Goal: Information Seeking & Learning: Learn about a topic

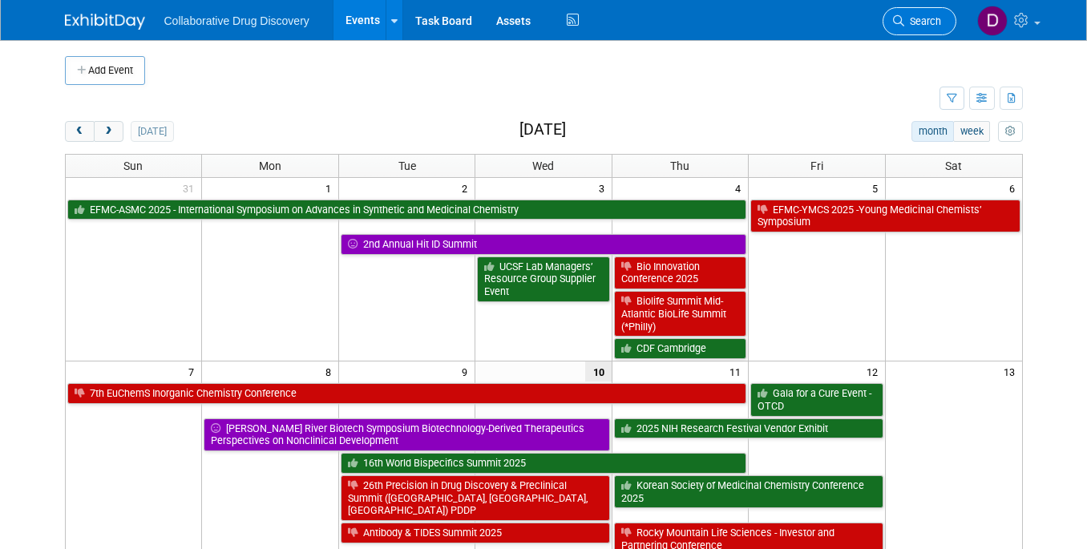
click at [912, 18] on span "Search" at bounding box center [923, 21] width 37 height 12
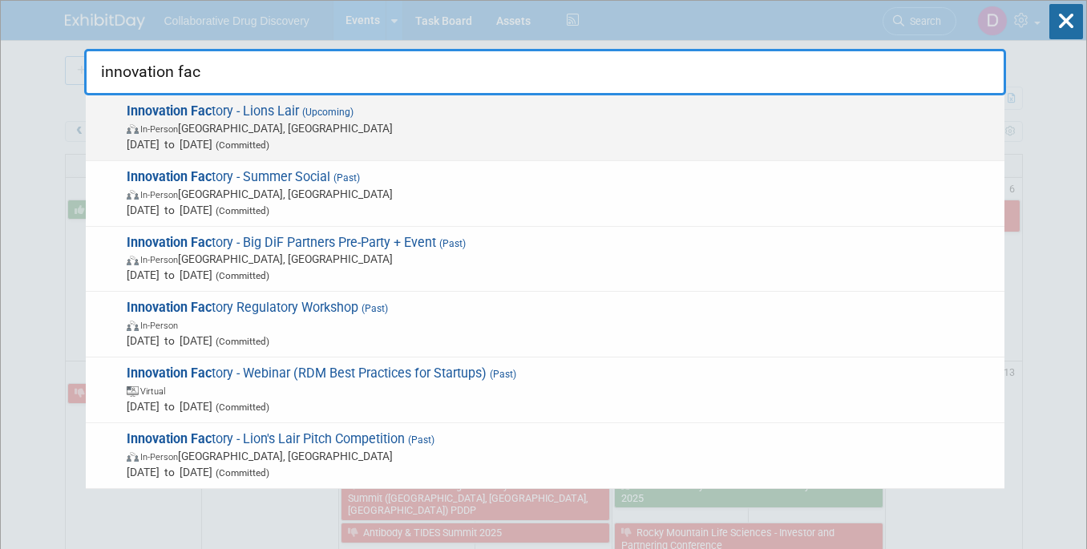
type input "innovation fac"
click at [566, 131] on span "In-Person [GEOGRAPHIC_DATA], [GEOGRAPHIC_DATA]" at bounding box center [562, 128] width 870 height 16
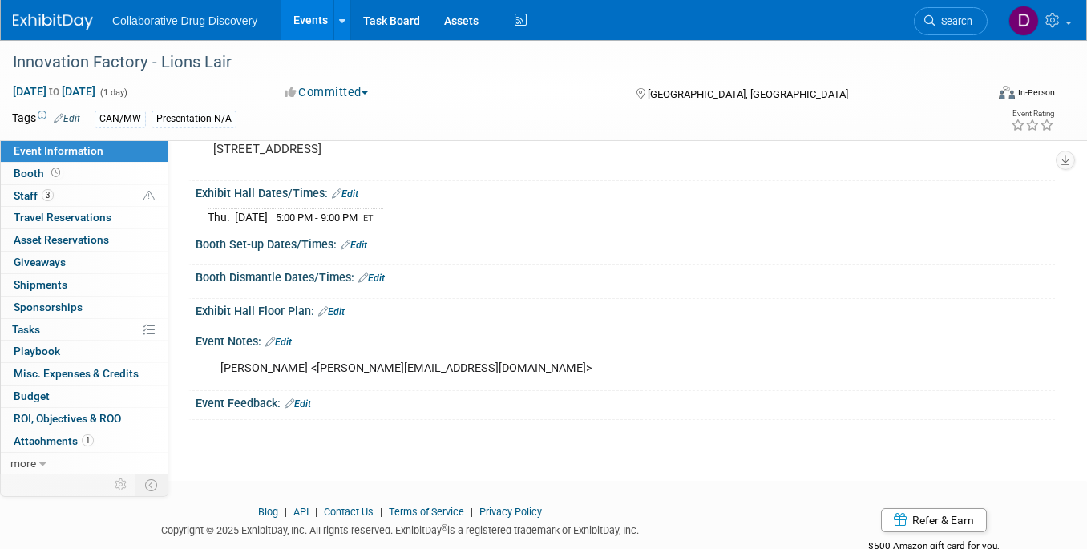
scroll to position [223, 0]
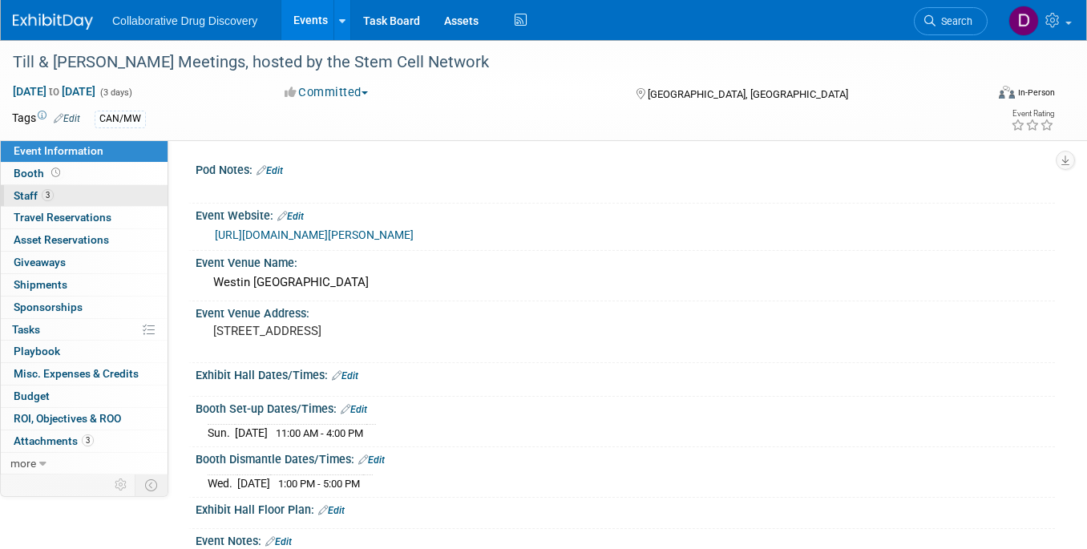
click at [69, 192] on link "3 Staff 3" at bounding box center [84, 196] width 167 height 22
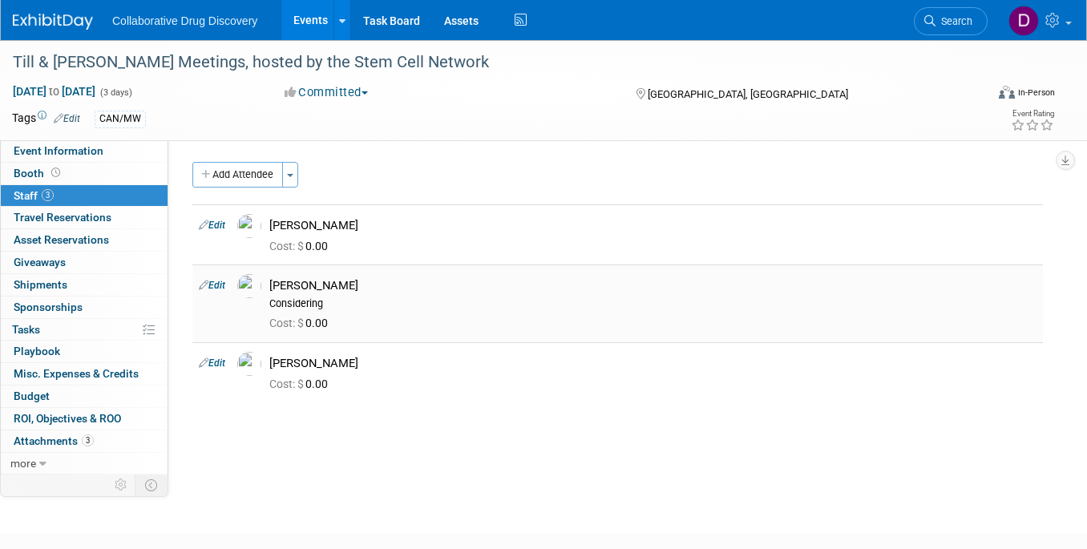
click at [217, 294] on td "Edit" at bounding box center [211, 303] width 38 height 77
click at [217, 290] on link "Edit" at bounding box center [212, 285] width 26 height 11
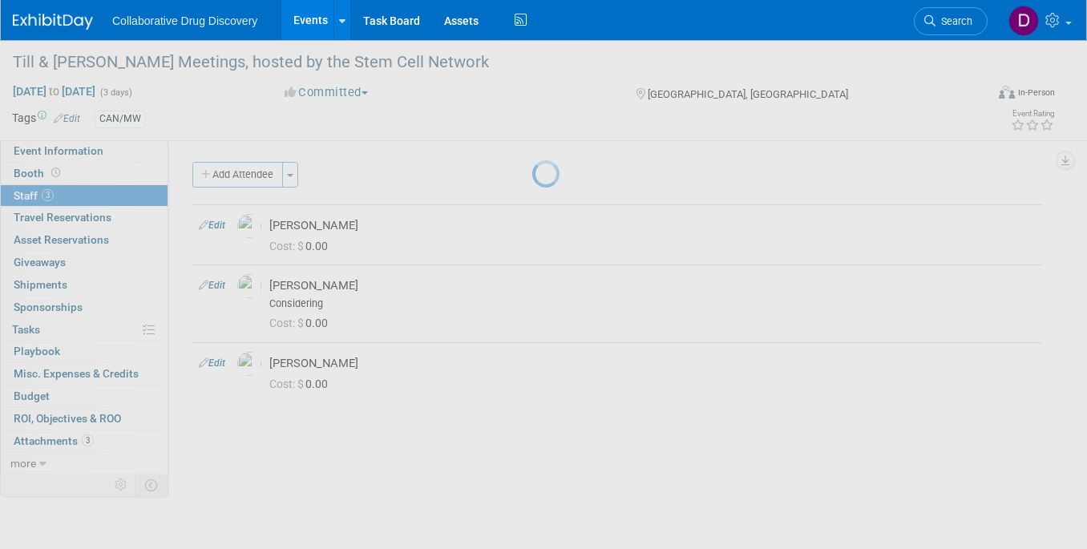
select select "de387722-4f23-4ea9-91fe-d2313076a69c"
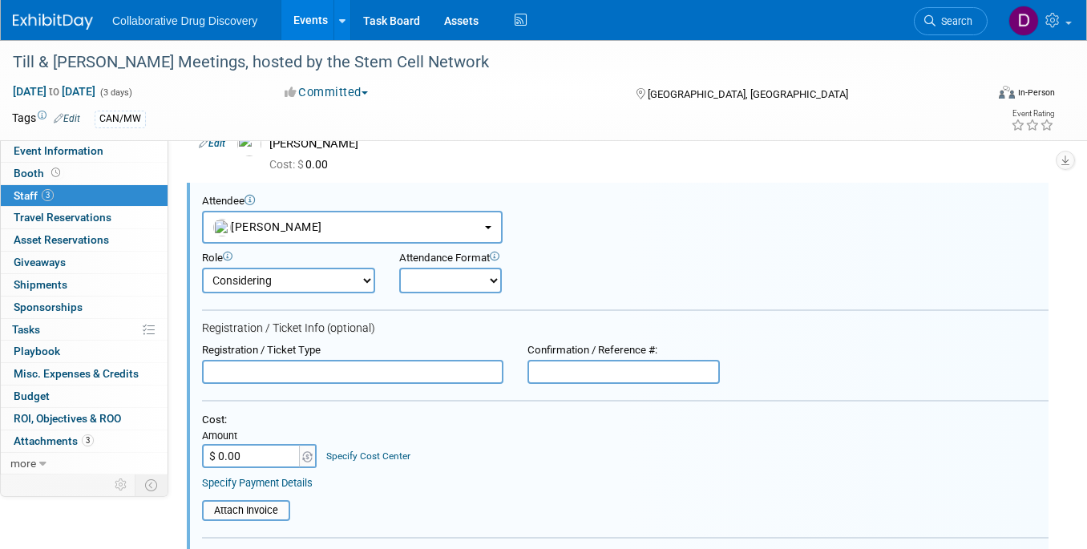
scroll to position [428, 0]
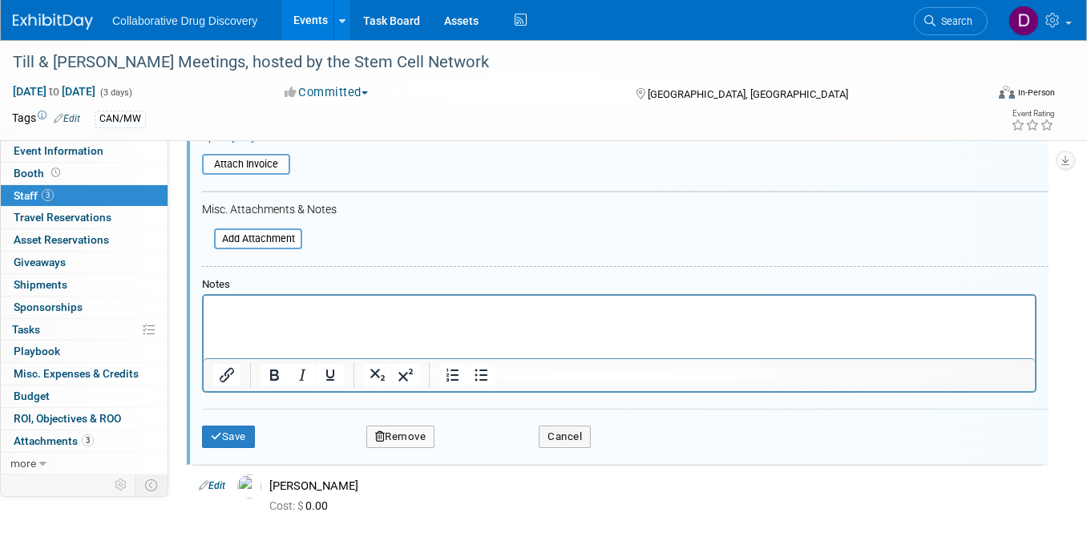
drag, startPoint x: 415, startPoint y: 434, endPoint x: 431, endPoint y: 434, distance: 16.8
click at [415, 433] on button "Remove" at bounding box center [400, 437] width 69 height 22
click at [496, 451] on link "Yes" at bounding box center [488, 449] width 47 height 26
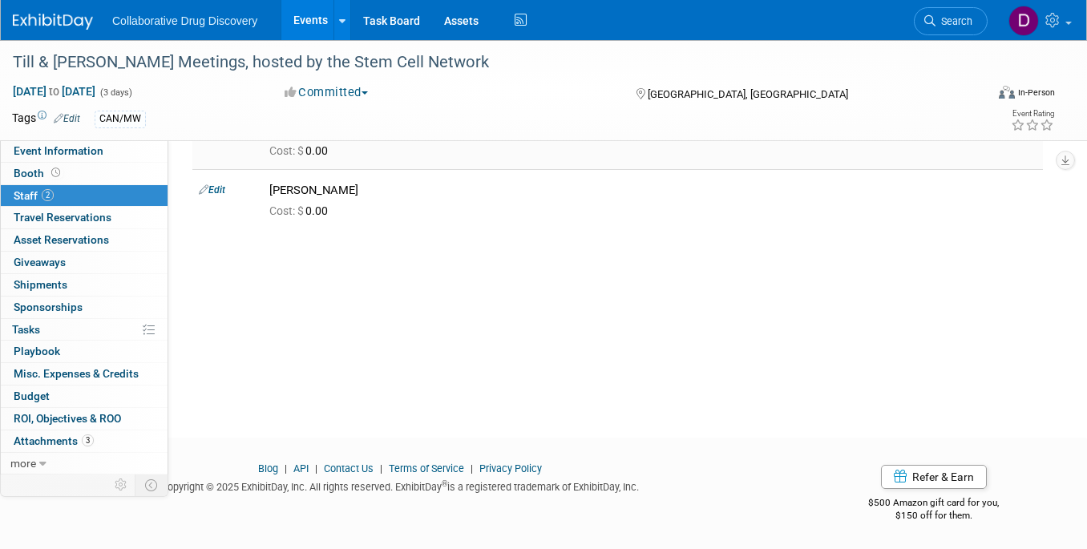
scroll to position [0, 0]
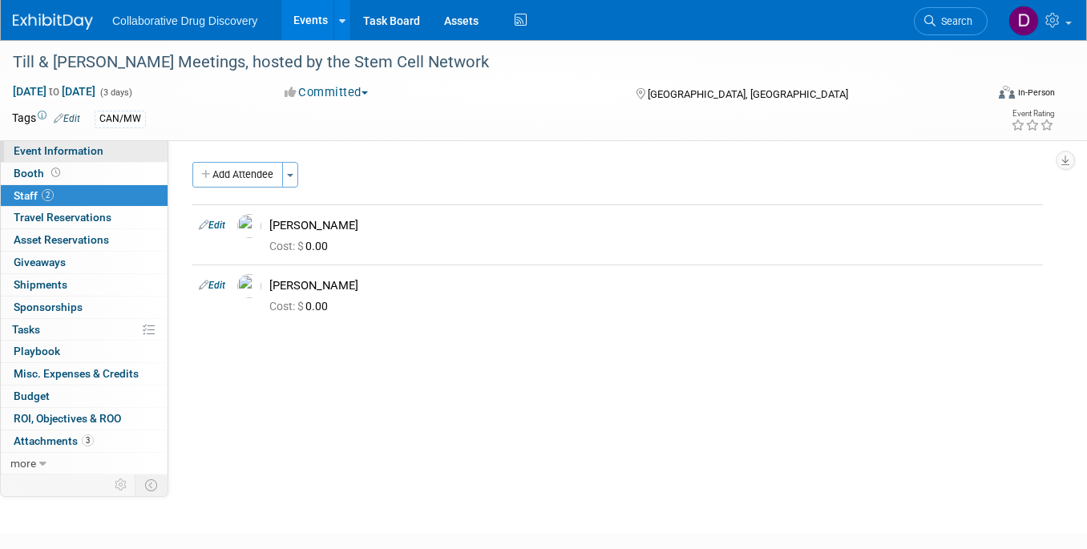
click at [109, 144] on link "Event Information" at bounding box center [84, 151] width 167 height 22
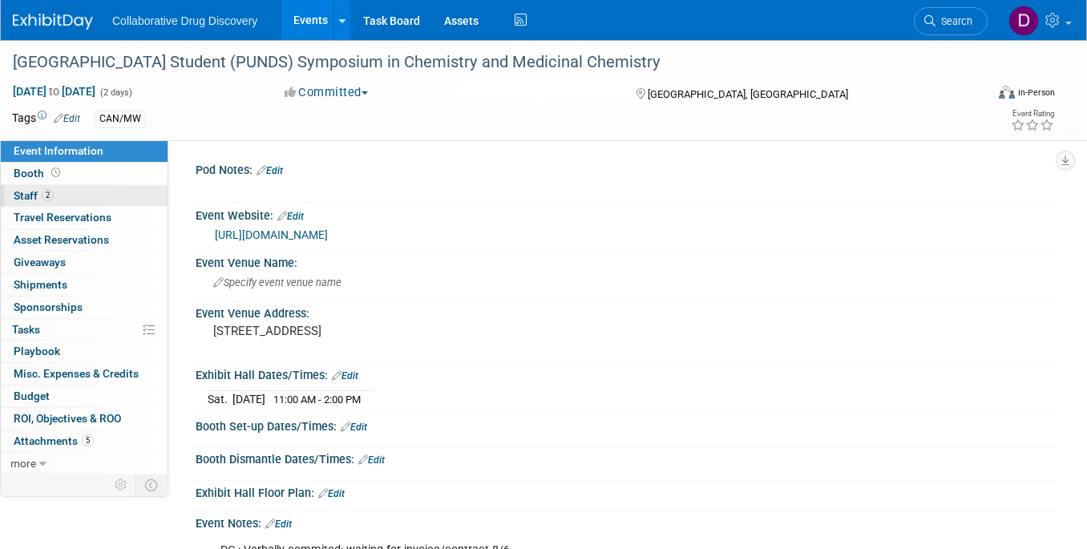
click at [48, 200] on span "2" at bounding box center [48, 195] width 12 height 12
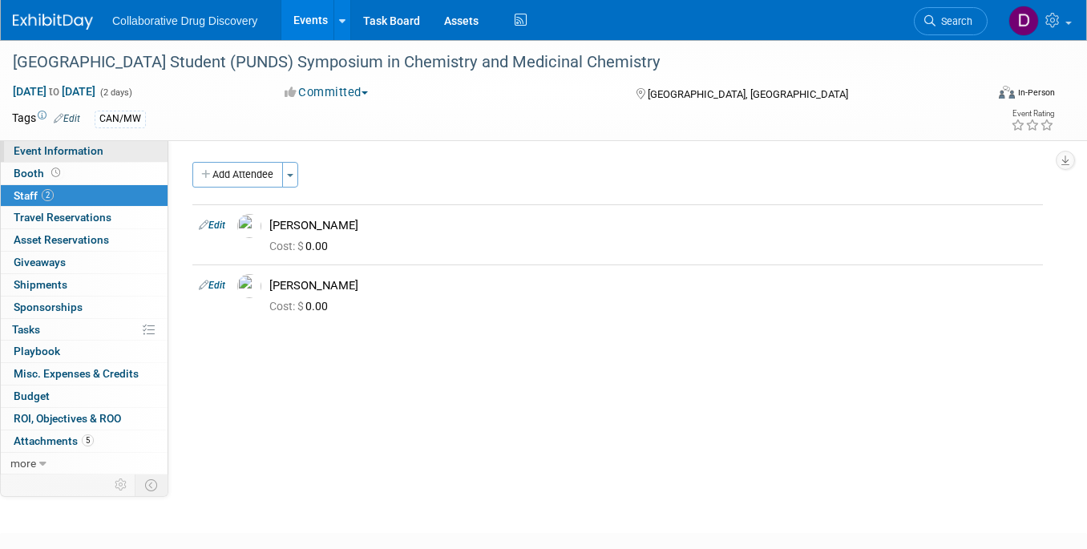
click at [48, 148] on span "Event Information" at bounding box center [59, 150] width 90 height 13
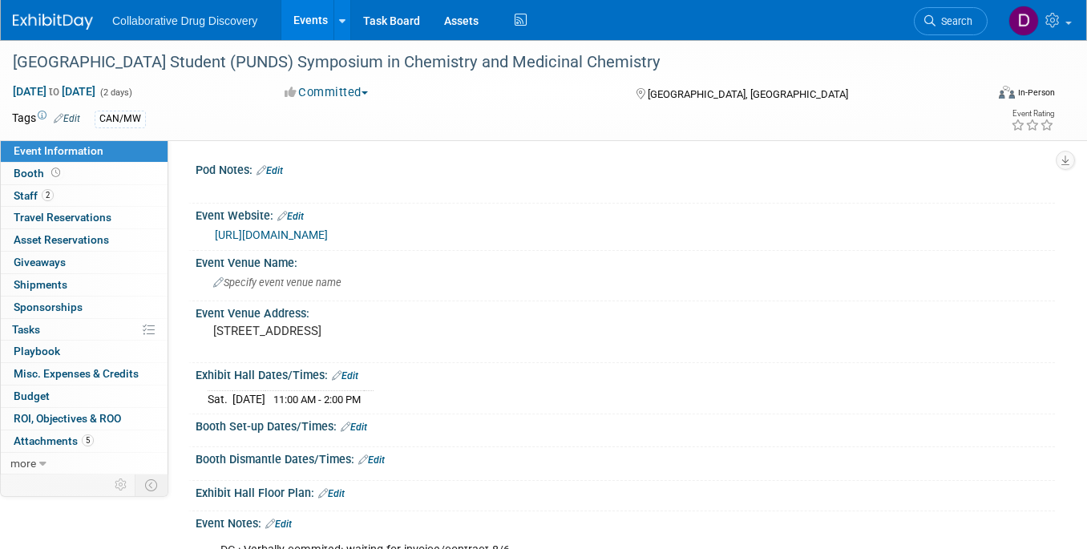
click at [262, 233] on link "https://www.science.purdue.edu/punds/2025/" at bounding box center [271, 235] width 113 height 13
click at [118, 198] on link "2 Staff 2" at bounding box center [84, 196] width 167 height 22
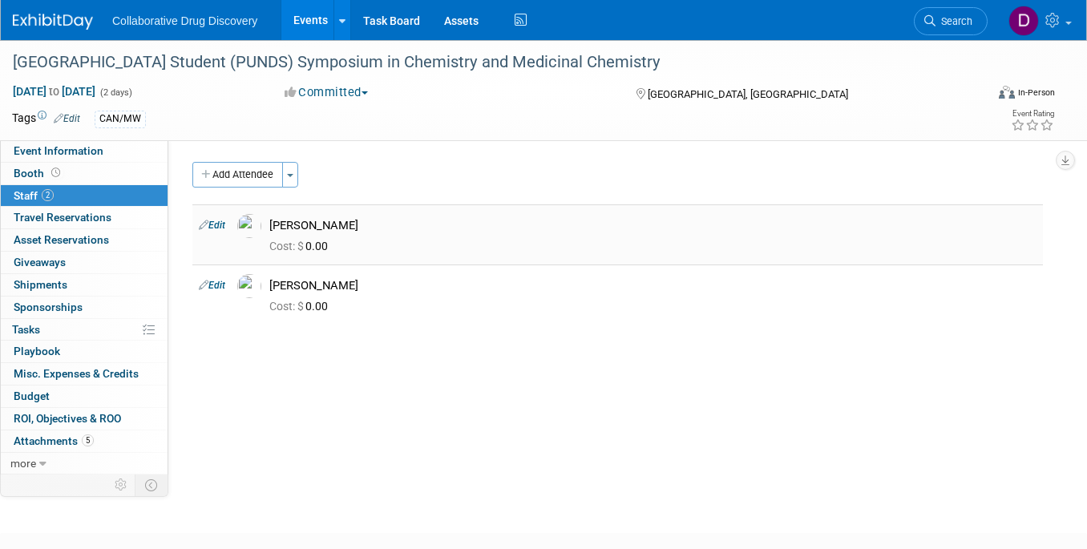
drag, startPoint x: 349, startPoint y: 279, endPoint x: 261, endPoint y: 211, distance: 110.8
click at [261, 211] on tbody "Edit Jessica Spencer Cost: $ 0.00 Edit" at bounding box center [617, 264] width 851 height 121
click at [387, 139] on div "Purdue University Notre Dame Student (PUNDS) Symposium in Chemistry and Medicin…" at bounding box center [543, 90] width 1087 height 100
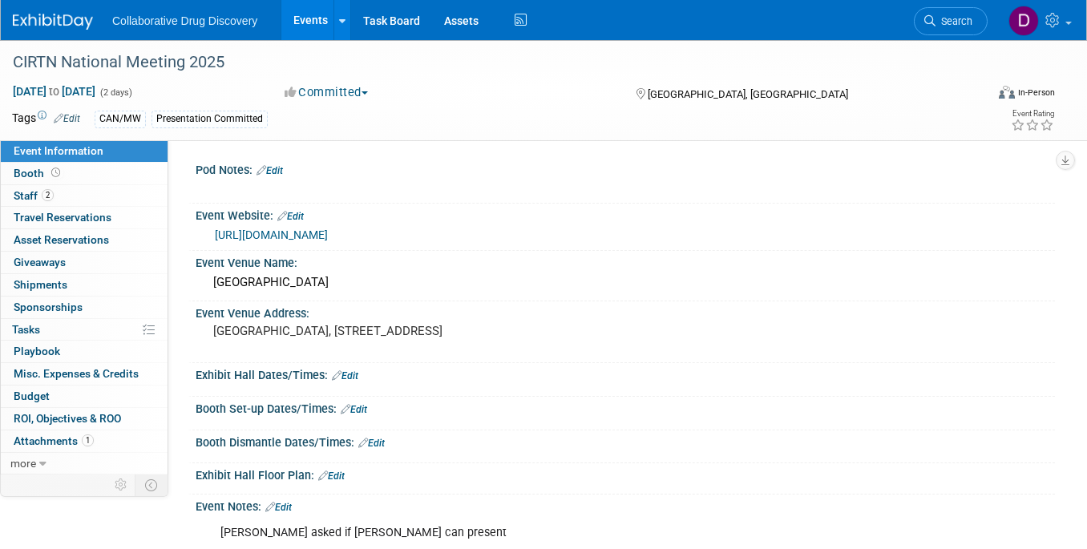
click at [272, 236] on link "[URL][DOMAIN_NAME]" at bounding box center [271, 235] width 113 height 13
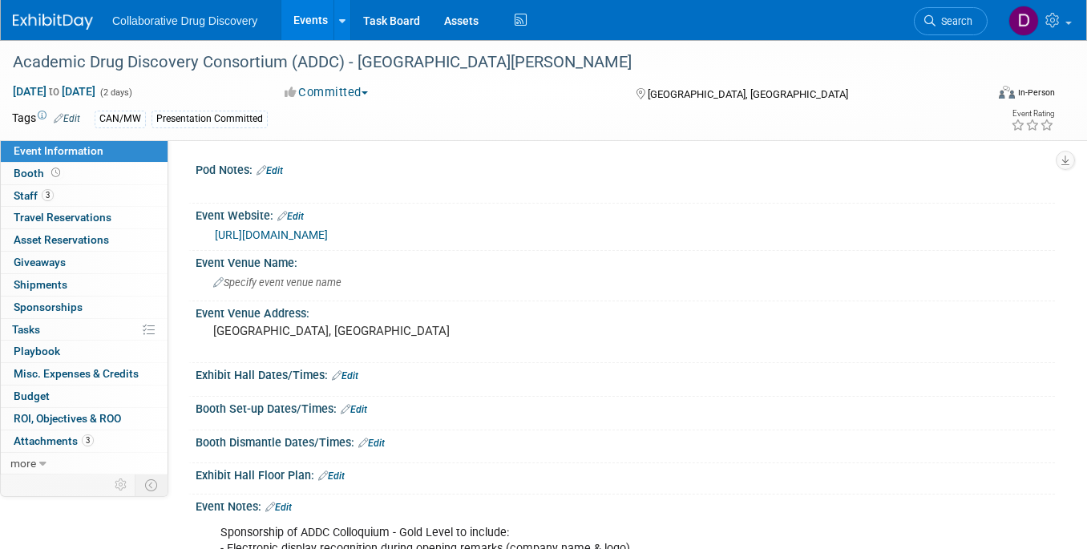
click at [293, 229] on link "https://www.addconsortium.org/ADDC-2025-Agenda" at bounding box center [271, 235] width 113 height 13
click at [75, 192] on link "3 Staff 3" at bounding box center [84, 196] width 167 height 22
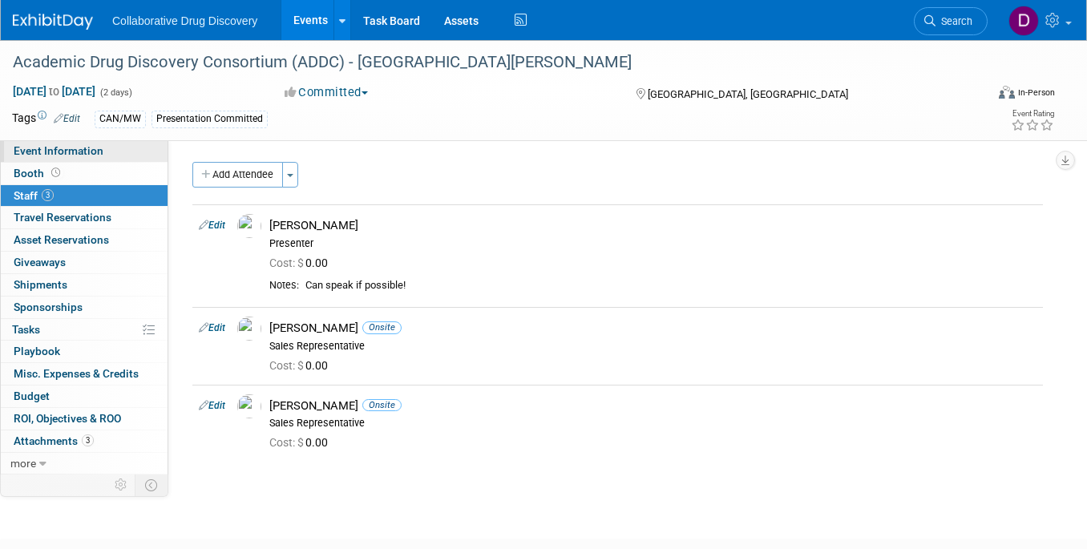
click at [83, 156] on span "Event Information" at bounding box center [59, 150] width 90 height 13
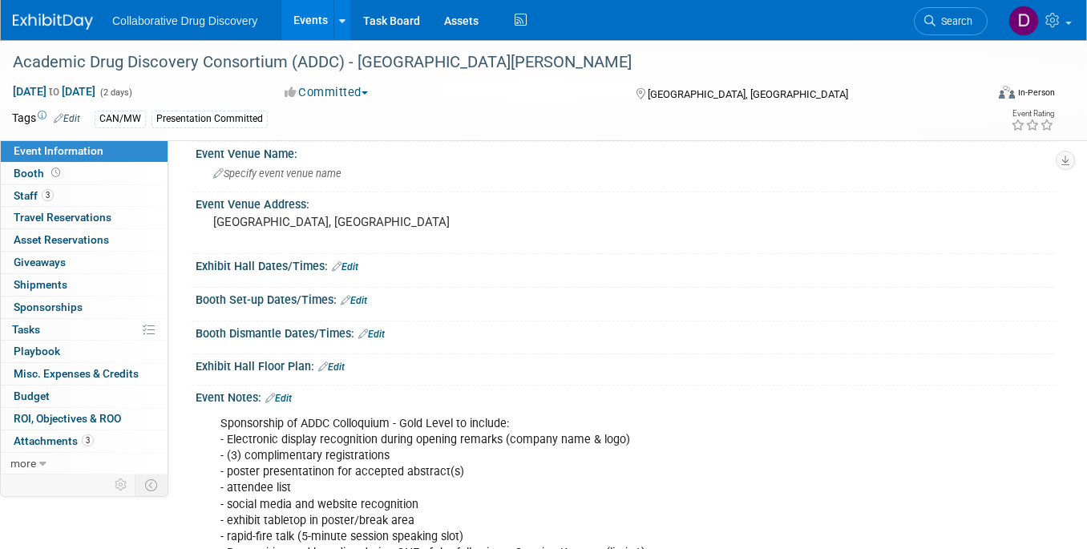
scroll to position [268, 0]
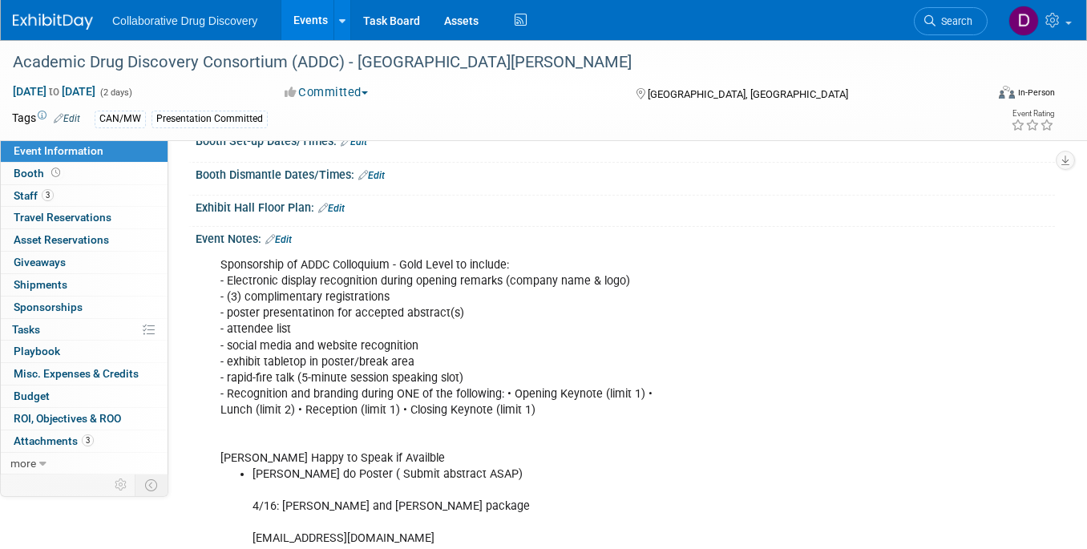
click at [257, 331] on div "Sponsorship of ADDC Colloquium - Gold Level to include: - Electronic display re…" at bounding box center [548, 402] width 678 height 306
